Goal: Task Accomplishment & Management: Manage account settings

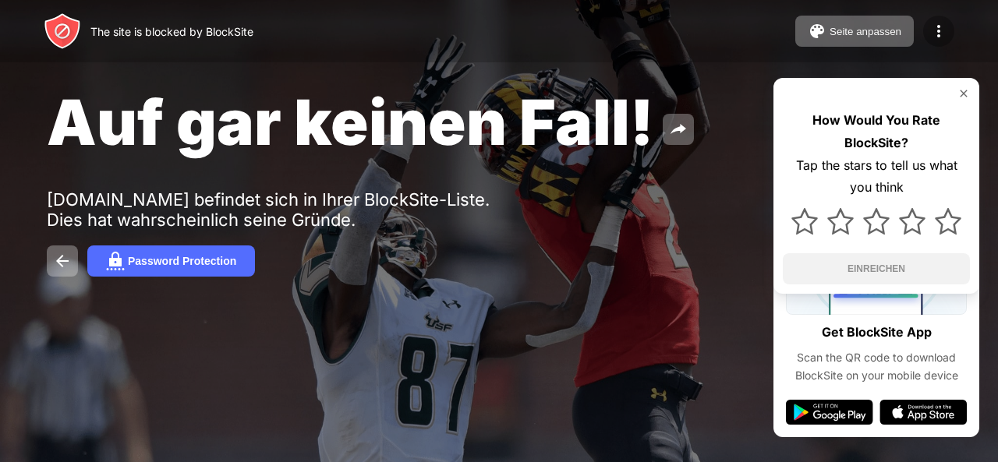
click at [934, 22] on img at bounding box center [939, 31] width 19 height 19
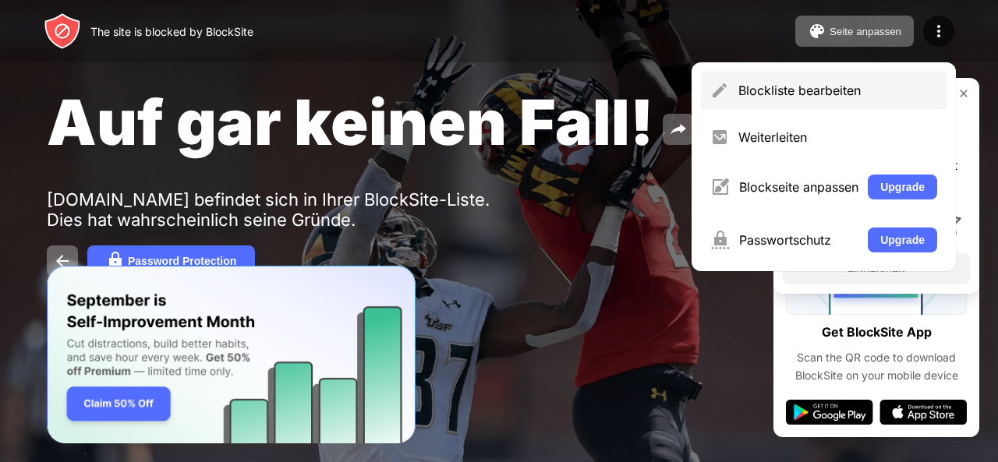
click at [841, 76] on div "Blockliste bearbeiten" at bounding box center [824, 90] width 246 height 37
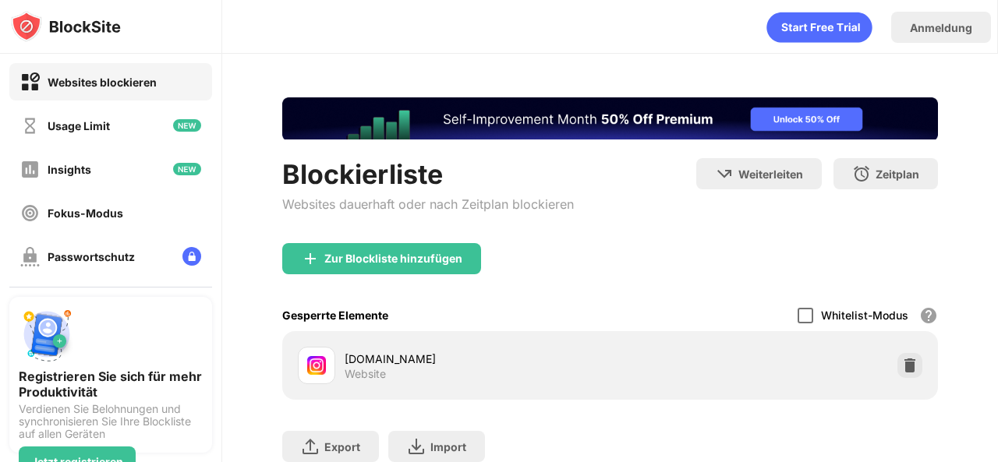
click at [798, 319] on div at bounding box center [806, 316] width 16 height 16
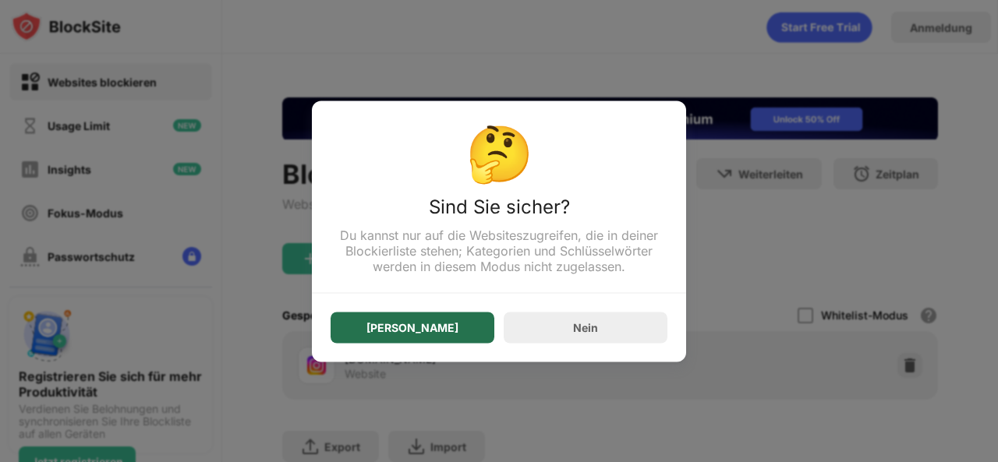
click at [406, 334] on div "Ja" at bounding box center [413, 327] width 92 height 12
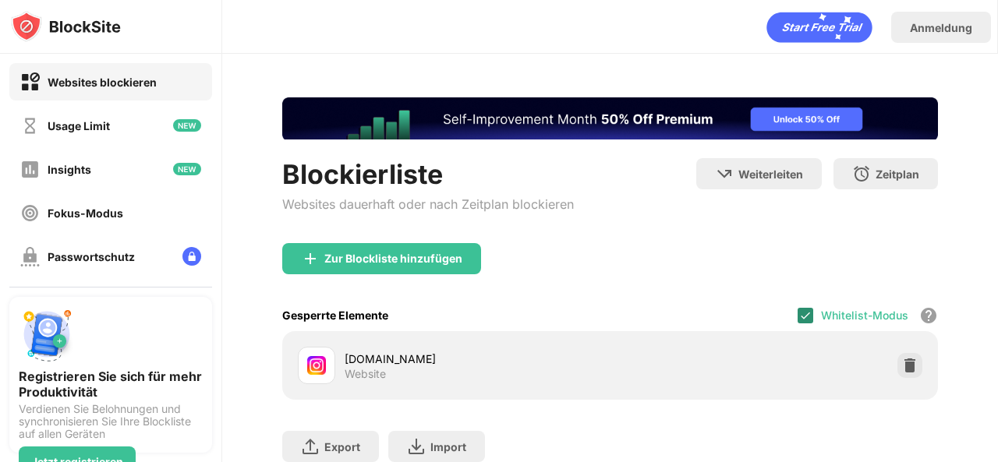
click at [799, 317] on img at bounding box center [805, 316] width 12 height 12
click at [798, 313] on div at bounding box center [806, 316] width 16 height 16
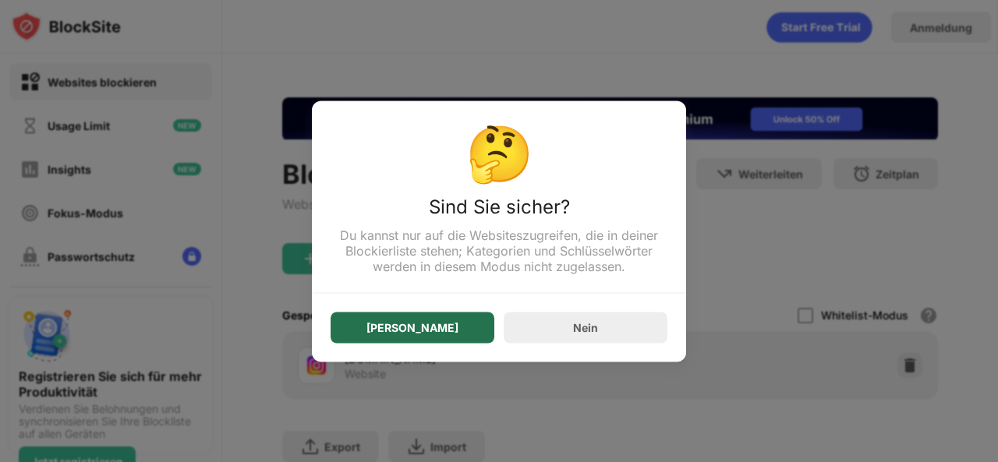
click at [459, 327] on div "Ja" at bounding box center [413, 327] width 164 height 31
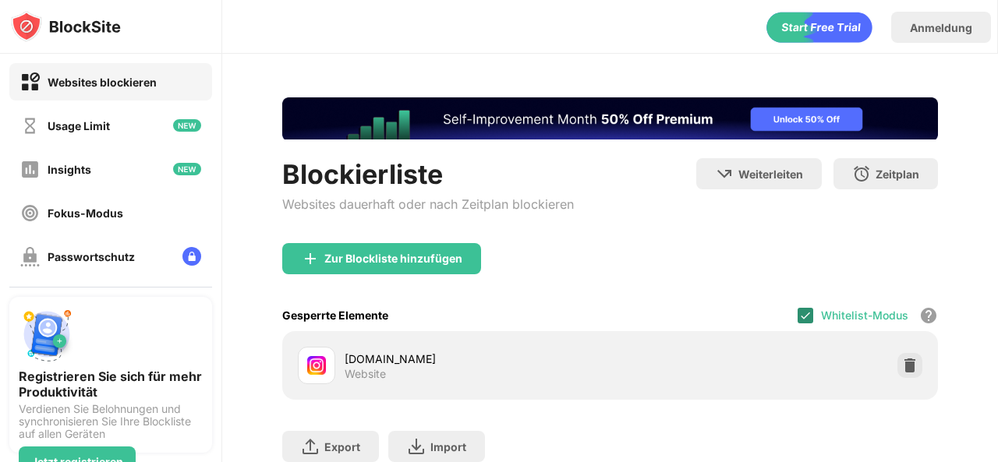
click at [798, 321] on div at bounding box center [806, 316] width 16 height 16
